Goal: Find specific page/section: Find specific page/section

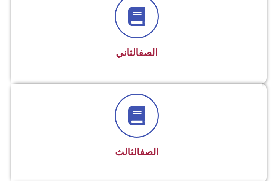
scroll to position [266, 0]
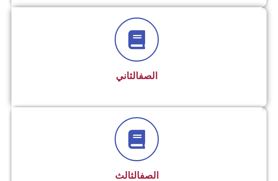
click at [152, 78] on link "الصف" at bounding box center [147, 75] width 19 height 11
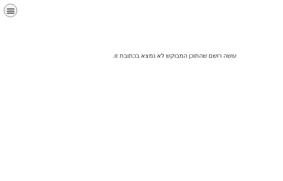
click at [14, 9] on icon "כפתור פתיחת תפריט" at bounding box center [10, 10] width 8 height 8
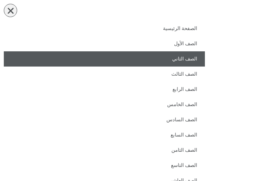
click at [186, 56] on link "الصف الثاني" at bounding box center [104, 58] width 201 height 15
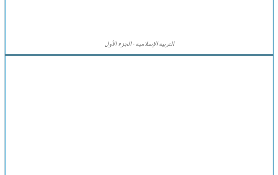
scroll to position [588, 0]
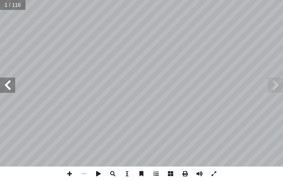
click at [6, 88] on span at bounding box center [7, 85] width 15 height 15
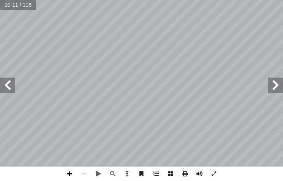
click at [72, 175] on span at bounding box center [69, 174] width 14 height 14
click at [176, 172] on div "٦ كبر: أ ال� ِ العدد َ ل ْ و َ ح ُ ضع أ ا ) أ ا ٥ 3 ٨ ، ٨٠ ، ٧٧ ٥٨ ، ٧١ ، ٦ 3 2…" at bounding box center [141, 90] width 283 height 181
click at [70, 176] on span at bounding box center [69, 174] width 14 height 14
click at [81, 173] on span at bounding box center [84, 174] width 14 height 14
